Goal: Check status: Check status

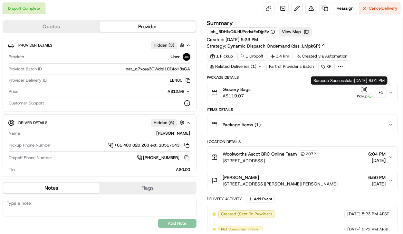
click at [366, 94] on div "Pickup" at bounding box center [363, 96] width 19 height 5
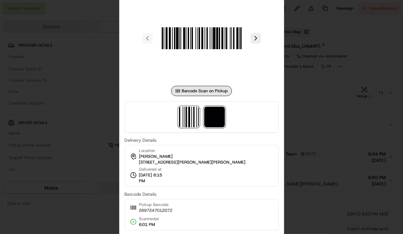
click at [218, 117] on img at bounding box center [214, 117] width 21 height 21
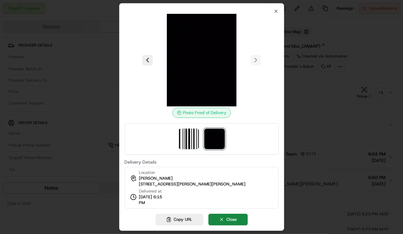
click at [213, 86] on img at bounding box center [201, 60] width 93 height 93
drag, startPoint x: 245, startPoint y: 120, endPoint x: 247, endPoint y: 115, distance: 5.9
click at [246, 119] on div "Photo Proof of Delivery" at bounding box center [202, 84] width 154 height 141
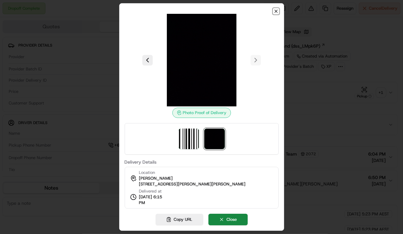
click at [275, 12] on icon "button" at bounding box center [275, 11] width 5 height 5
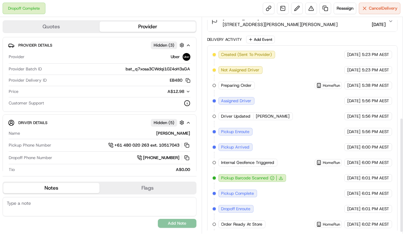
scroll to position [191, 0]
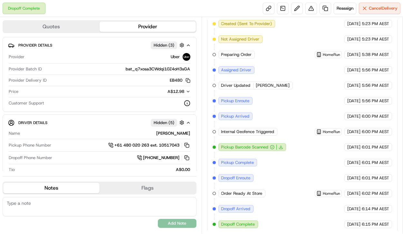
click at [368, 222] on span "6:15 PM AEST" at bounding box center [374, 225] width 27 height 6
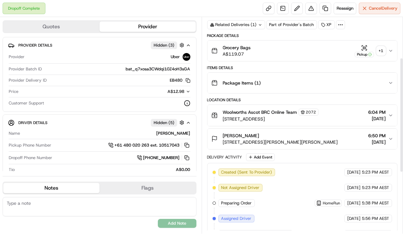
scroll to position [0, 0]
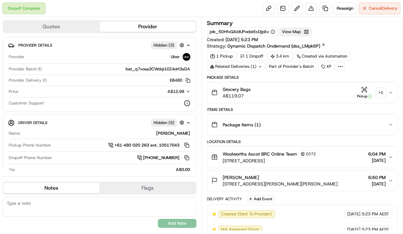
click at [296, 31] on button "View Map" at bounding box center [295, 31] width 33 height 9
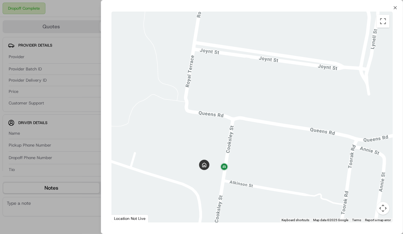
drag, startPoint x: 231, startPoint y: 143, endPoint x: 269, endPoint y: 135, distance: 38.8
click at [269, 135] on div at bounding box center [251, 117] width 281 height 211
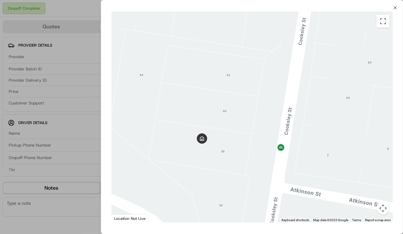
drag, startPoint x: 251, startPoint y: 161, endPoint x: 248, endPoint y: 154, distance: 8.1
click at [248, 158] on div at bounding box center [251, 117] width 281 height 211
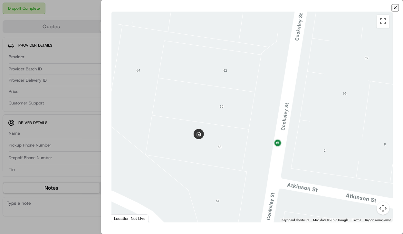
click at [395, 10] on icon "button" at bounding box center [394, 7] width 5 height 5
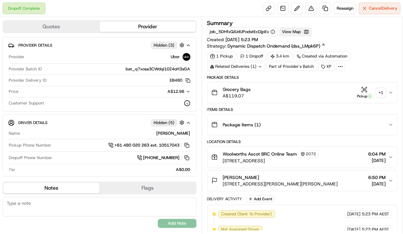
click at [299, 30] on button "View Map" at bounding box center [295, 31] width 33 height 9
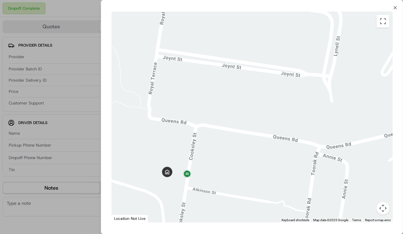
drag, startPoint x: 157, startPoint y: 184, endPoint x: 277, endPoint y: 110, distance: 140.4
click at [277, 110] on div at bounding box center [251, 117] width 281 height 211
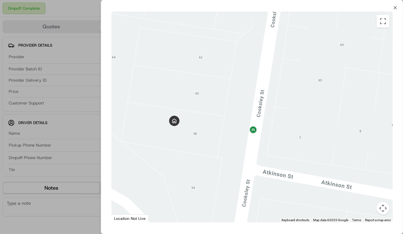
drag, startPoint x: 200, startPoint y: 146, endPoint x: 229, endPoint y: 128, distance: 33.9
click at [229, 128] on div at bounding box center [251, 117] width 281 height 211
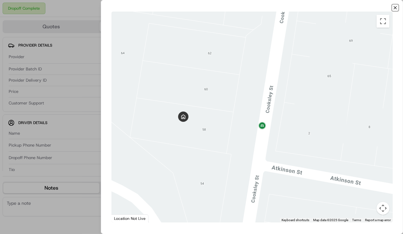
click at [395, 8] on icon "button" at bounding box center [395, 7] width 3 height 3
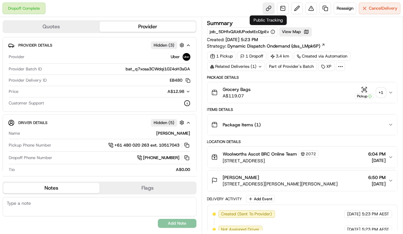
click at [268, 9] on link at bounding box center [269, 9] width 12 height 12
